Goal: Task Accomplishment & Management: Manage account settings

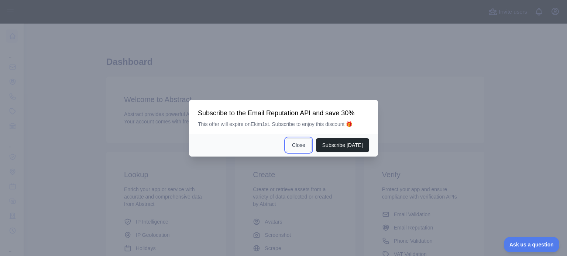
click at [307, 145] on button "Close" at bounding box center [299, 145] width 26 height 14
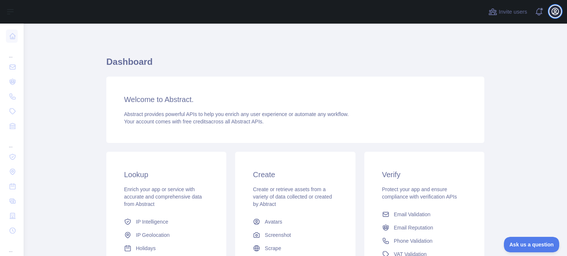
click at [558, 7] on icon "button" at bounding box center [554, 11] width 9 height 9
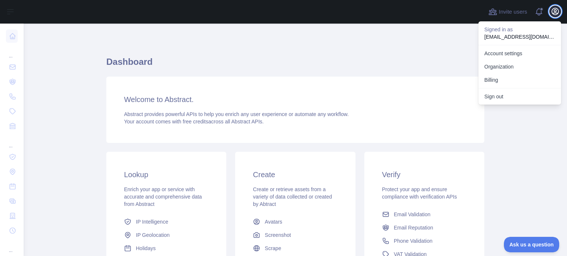
click at [556, 8] on icon "button" at bounding box center [555, 11] width 7 height 7
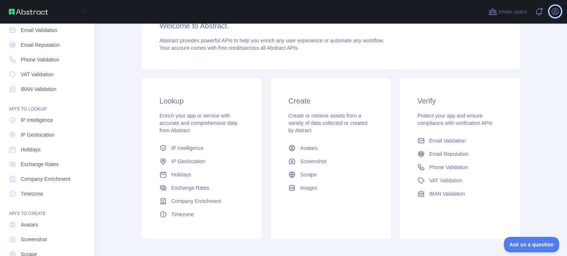
scroll to position [68, 0]
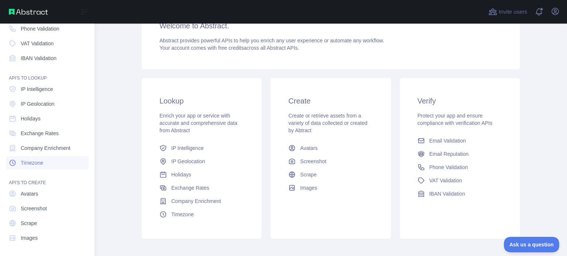
click at [58, 162] on link "Timezone" at bounding box center [47, 162] width 83 height 13
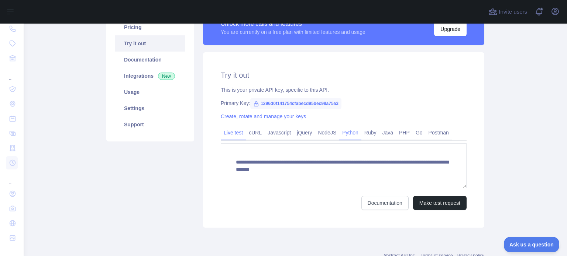
scroll to position [127, 0]
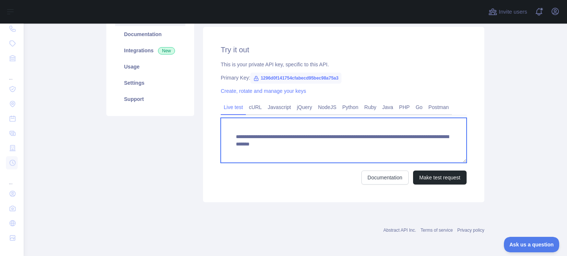
drag, startPoint x: 229, startPoint y: 138, endPoint x: 470, endPoint y: 162, distance: 242.4
click at [470, 162] on div "**********" at bounding box center [343, 115] width 281 height 176
click at [390, 128] on textarea "**********" at bounding box center [344, 140] width 246 height 45
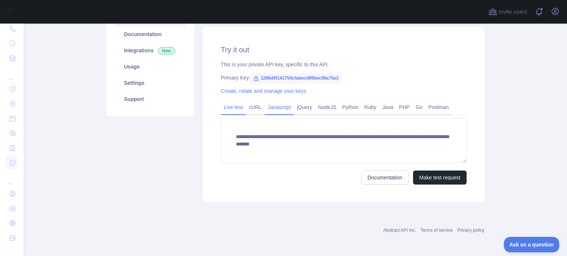
drag, startPoint x: 255, startPoint y: 107, endPoint x: 272, endPoint y: 106, distance: 16.6
click at [255, 107] on link "cURL" at bounding box center [255, 107] width 19 height 12
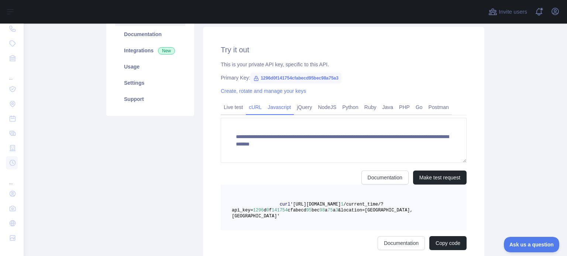
scroll to position [121, 0]
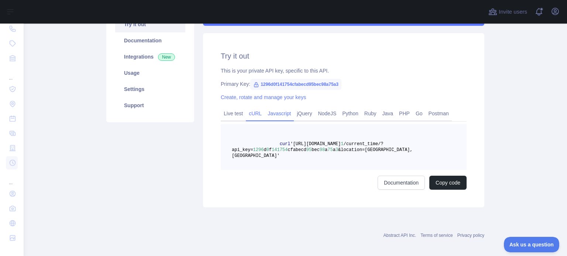
click at [278, 116] on link "Javascript" at bounding box center [279, 114] width 29 height 12
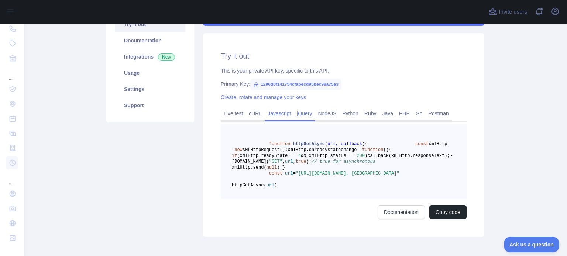
click at [297, 116] on link "jQuery" at bounding box center [304, 114] width 21 height 12
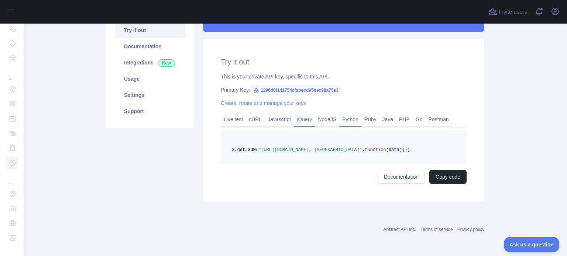
click at [343, 114] on link "Python" at bounding box center [350, 120] width 22 height 12
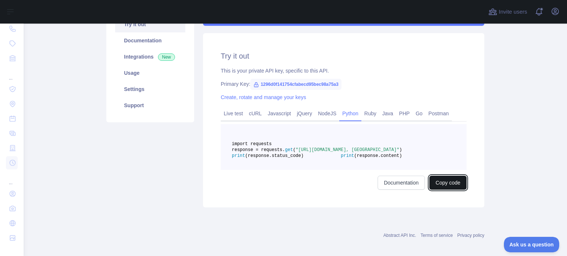
click at [440, 190] on button "Copy code" at bounding box center [447, 183] width 37 height 14
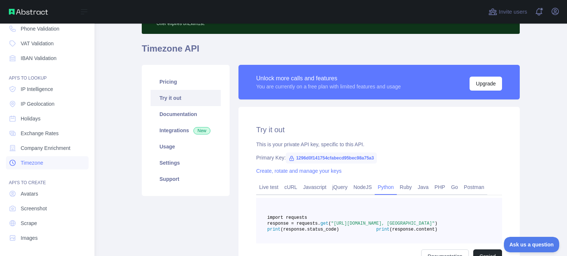
click at [37, 165] on span "Timezone" at bounding box center [32, 162] width 23 height 7
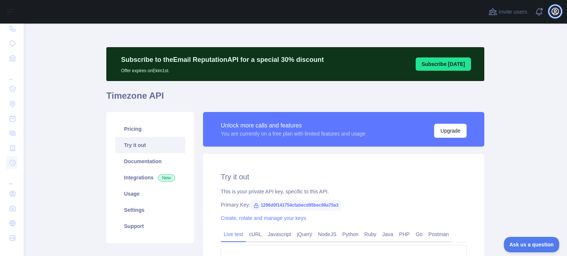
click at [558, 14] on icon "button" at bounding box center [554, 11] width 9 height 9
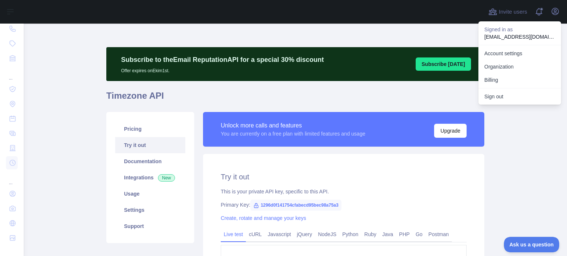
click at [250, 82] on div "**********" at bounding box center [295, 190] width 378 height 287
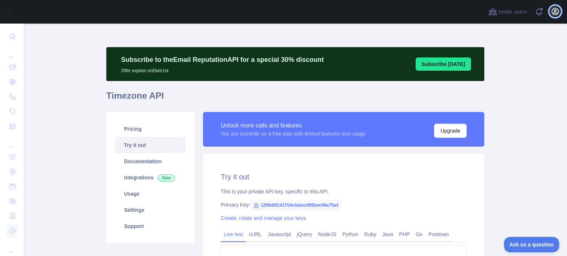
click at [558, 12] on icon "button" at bounding box center [555, 11] width 7 height 7
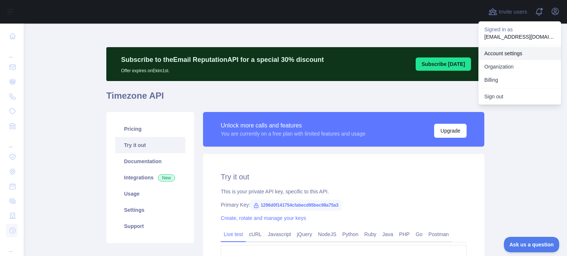
click at [511, 59] on link "Account settings" at bounding box center [519, 53] width 83 height 13
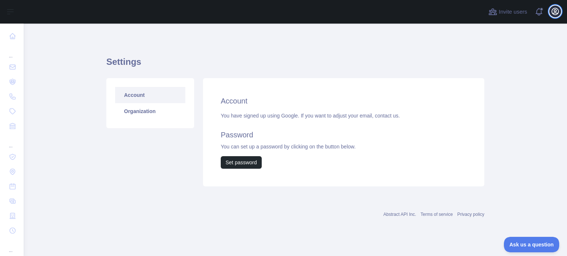
click at [558, 13] on icon "button" at bounding box center [555, 11] width 7 height 7
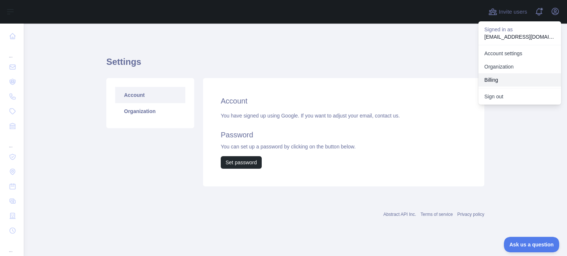
click at [497, 76] on button "Billing" at bounding box center [519, 79] width 83 height 13
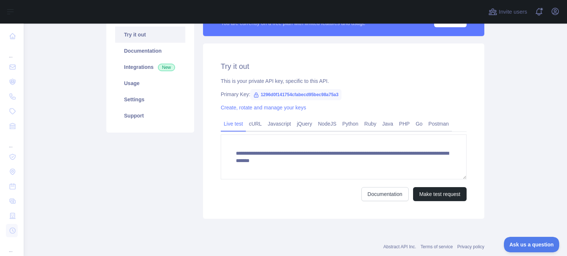
scroll to position [127, 0]
